Goal: Task Accomplishment & Management: Use online tool/utility

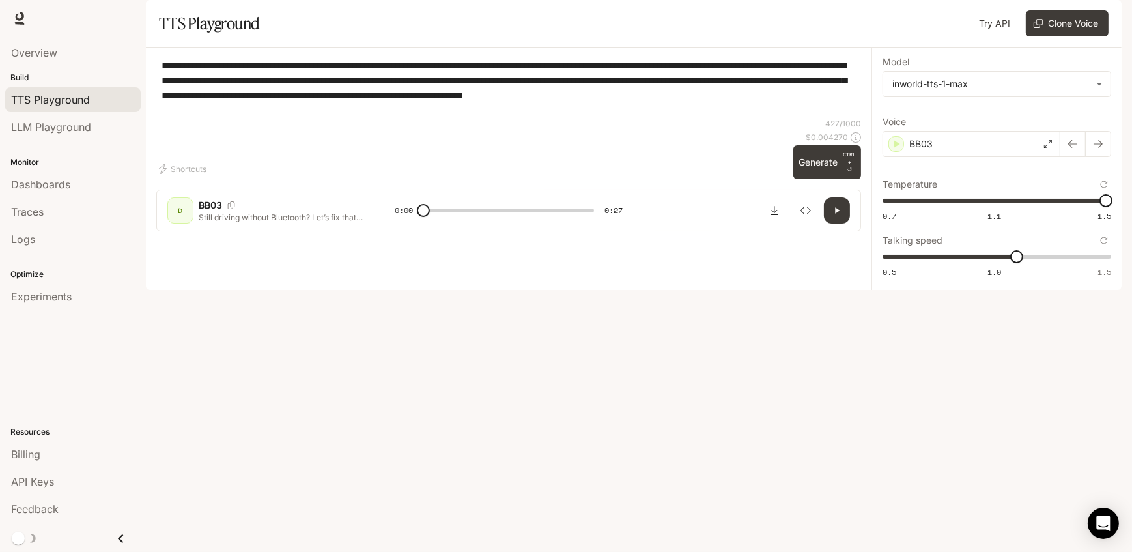
drag, startPoint x: 210, startPoint y: 146, endPoint x: 150, endPoint y: 91, distance: 81.1
click at [150, 91] on div "**********" at bounding box center [509, 145] width 726 height 194
paste textarea
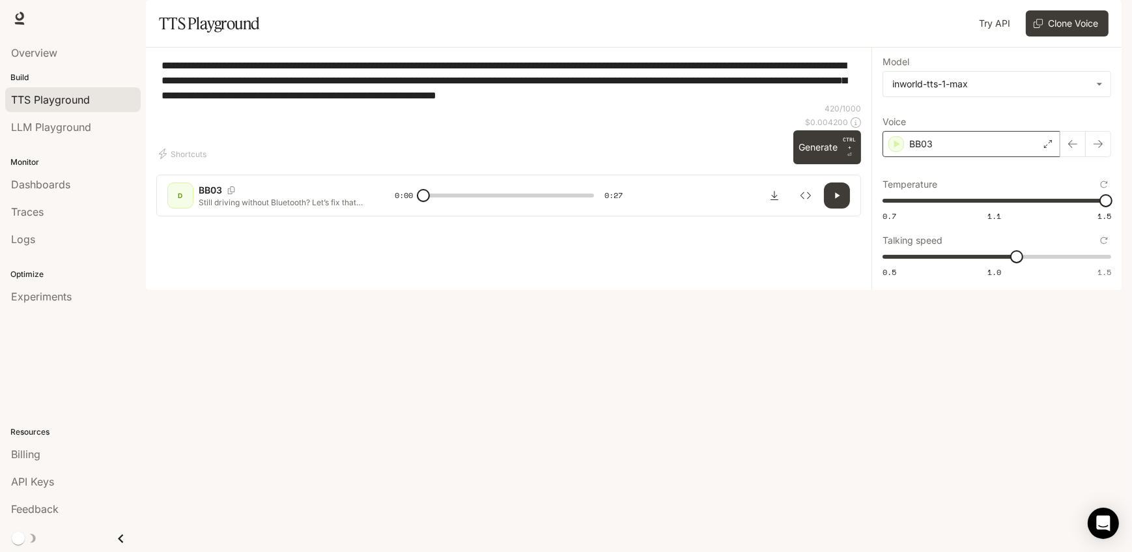
type textarea "**********"
click at [1022, 157] on div "BB03" at bounding box center [971, 144] width 178 height 26
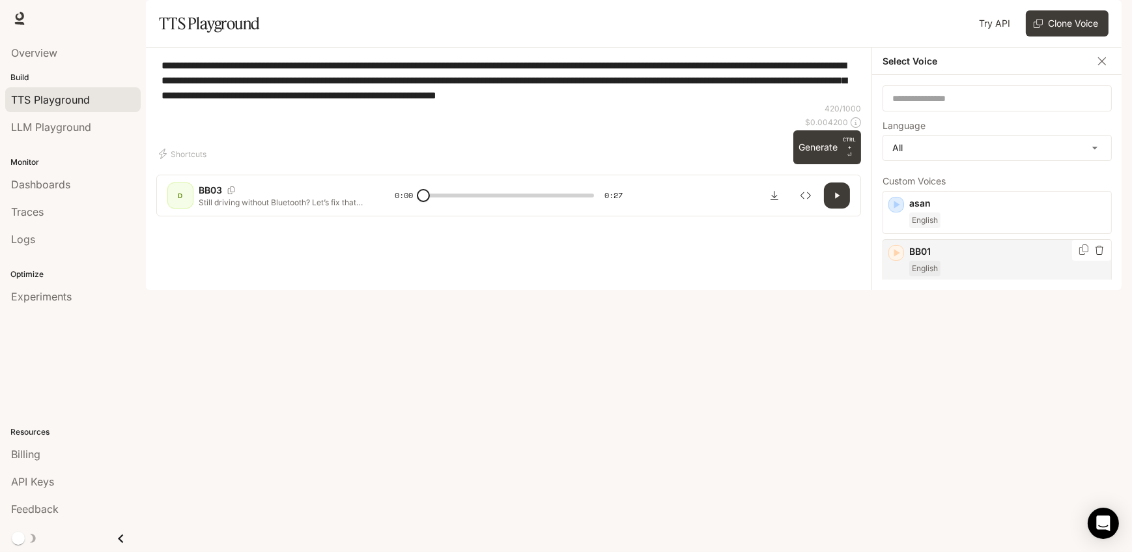
click at [964, 276] on div "English" at bounding box center [1007, 269] width 197 height 16
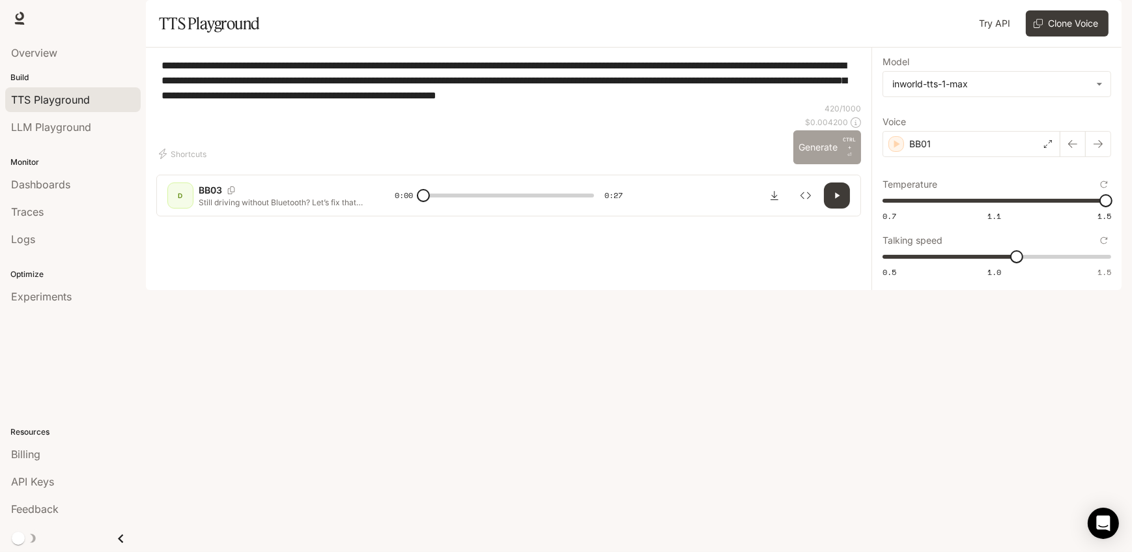
click at [840, 164] on button "Generate CTRL + ⏎" at bounding box center [827, 147] width 68 height 34
type input "*"
click at [996, 266] on span "0.5 1.0 1.5 1.1" at bounding box center [993, 257] width 223 height 20
click at [832, 164] on button "Generate CTRL + ⏎" at bounding box center [827, 147] width 68 height 34
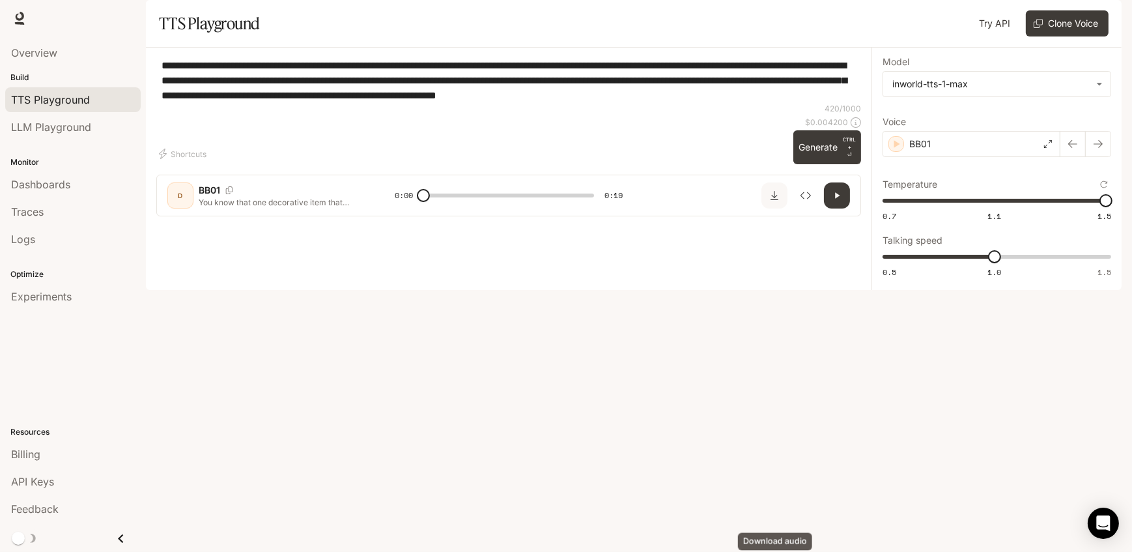
click at [776, 201] on icon "Download audio" at bounding box center [774, 195] width 10 height 10
click at [1028, 157] on div "BB01" at bounding box center [971, 144] width 178 height 26
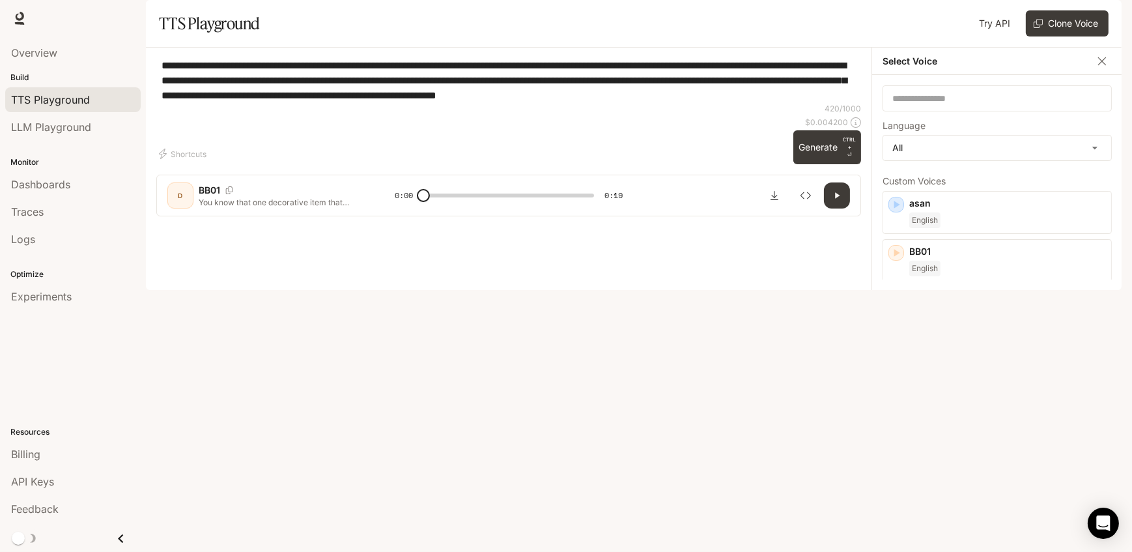
click at [959, 421] on div "English" at bounding box center [1007, 413] width 197 height 16
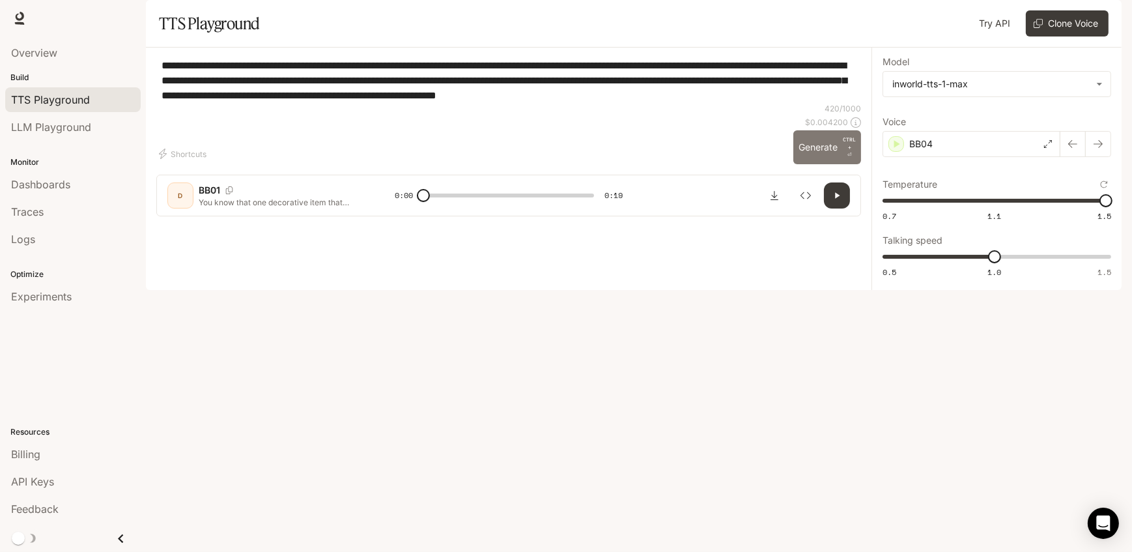
click at [836, 164] on button "Generate CTRL + ⏎" at bounding box center [827, 147] width 68 height 34
type input "*"
type input "***"
click at [1015, 266] on span "0.5 1.0 1.5 1" at bounding box center [993, 257] width 223 height 20
click at [838, 164] on button "Generate CTRL + ⏎" at bounding box center [827, 147] width 68 height 34
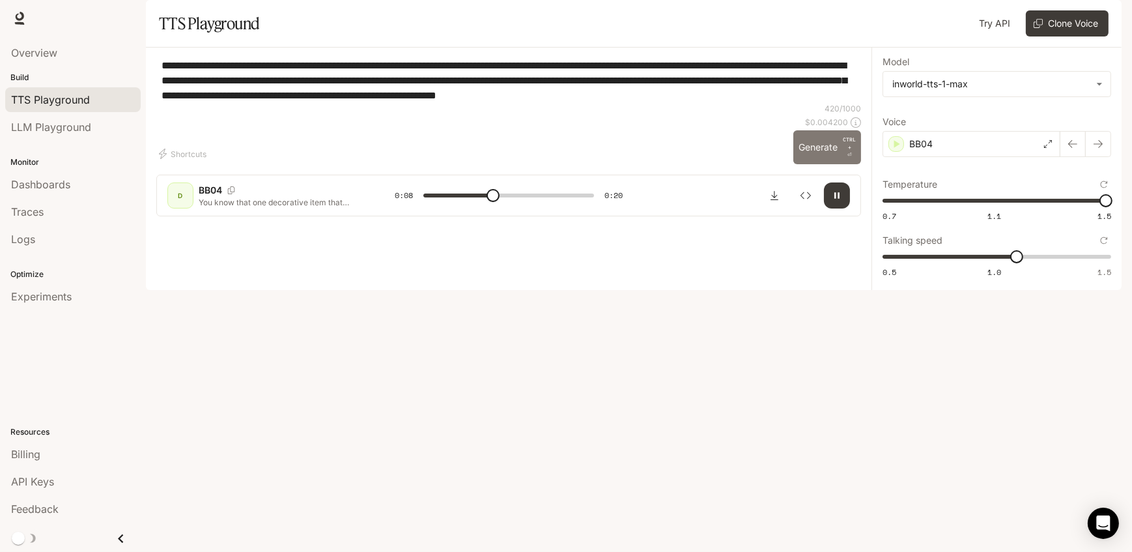
click at [814, 164] on button "Generate CTRL + ⏎" at bounding box center [827, 147] width 68 height 34
type input "*"
click at [776, 201] on icon "Download audio" at bounding box center [774, 195] width 10 height 10
